Goal: Navigation & Orientation: Go to known website

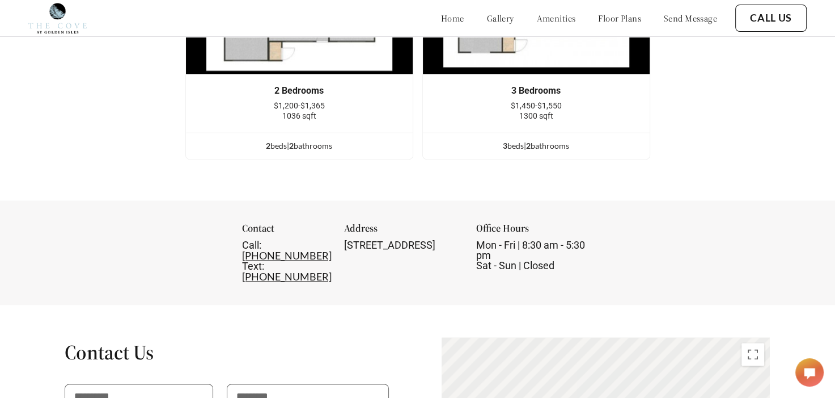
scroll to position [1354, 0]
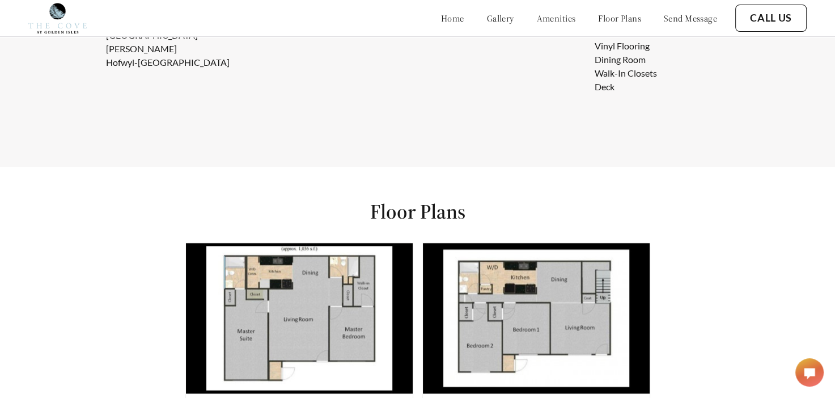
click at [487, 21] on link "gallery" at bounding box center [500, 17] width 27 height 11
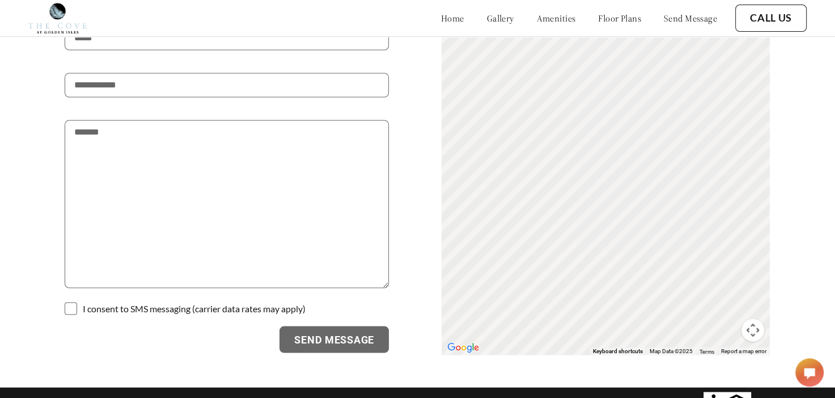
scroll to position [1921, 0]
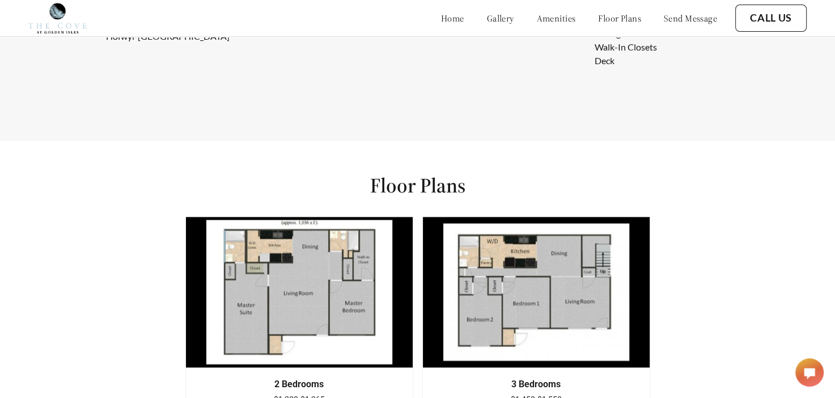
scroll to position [1184, 0]
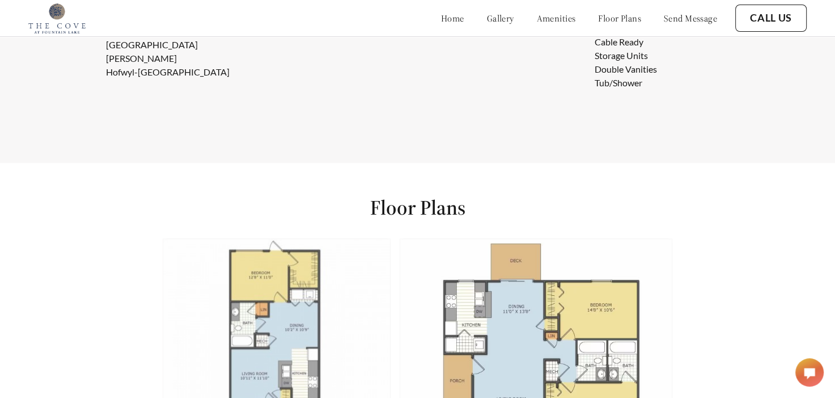
scroll to position [1077, 0]
